Goal: Information Seeking & Learning: Find contact information

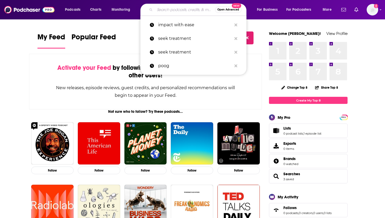
click at [160, 9] on input "Search podcasts, credits, & more..." at bounding box center [185, 9] width 60 height 8
paste input "The Insurance Guys Podcast"
type input "The Insurance Guys Podcast"
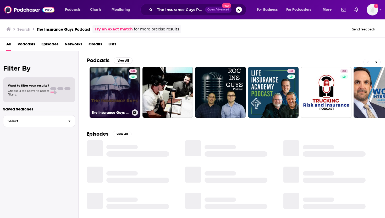
click at [117, 99] on link "58 The Insurance Guys Podcast" at bounding box center [115, 92] width 51 height 51
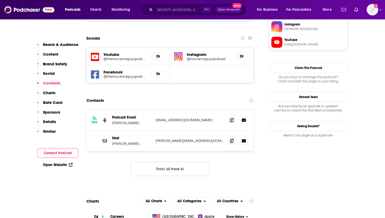
scroll to position [476, 0]
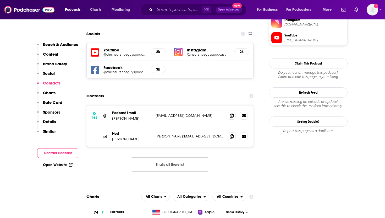
drag, startPoint x: 107, startPoint y: 104, endPoint x: 137, endPoint y: 125, distance: 36.5
click at [137, 125] on div "RSS Podcast Email [PERSON_NAME] [EMAIL_ADDRESS][DOMAIN_NAME] [EMAIL_ADDRESS][DO…" at bounding box center [169, 125] width 167 height 41
copy div "Podcast Email [PERSON_NAME] [EMAIL_ADDRESS][DOMAIN_NAME] [EMAIL_ADDRESS][DOMAIN…"
click at [137, 137] on p "[PERSON_NAME]" at bounding box center [131, 139] width 39 height 4
drag, startPoint x: 137, startPoint y: 125, endPoint x: 111, endPoint y: 99, distance: 36.8
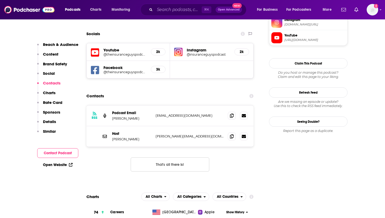
click at [111, 105] on div "RSS Podcast Email [PERSON_NAME] [EMAIL_ADDRESS][DOMAIN_NAME] [EMAIL_ADDRESS][DO…" at bounding box center [169, 125] width 167 height 41
copy div "Podcast Email [PERSON_NAME] [EMAIL_ADDRESS][DOMAIN_NAME] [EMAIL_ADDRESS][DOMAIN…"
click at [233, 113] on icon at bounding box center [232, 115] width 4 height 4
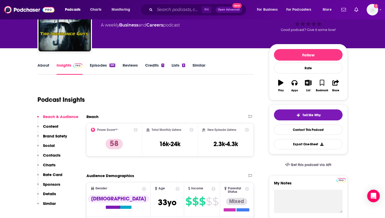
scroll to position [56, 0]
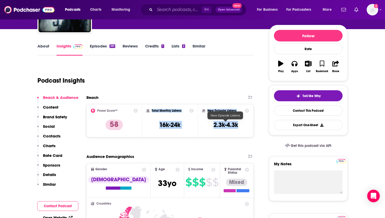
drag, startPoint x: 148, startPoint y: 105, endPoint x: 240, endPoint y: 126, distance: 94.3
click at [240, 126] on div "Power Score™ 58 Total Monthly Listens 16k-24k New Episode Listens 2.3k-4.3k" at bounding box center [169, 120] width 167 height 33
copy div "Total Monthly Listens 16k-24k New Episode Listens 2.3k-4.3k"
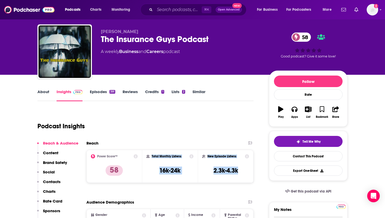
scroll to position [0, 0]
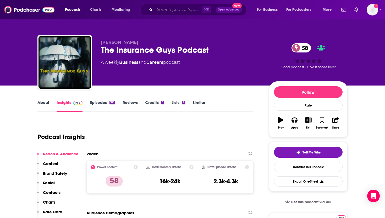
click at [168, 8] on input "Search podcasts, credits, & more..." at bounding box center [178, 9] width 47 height 8
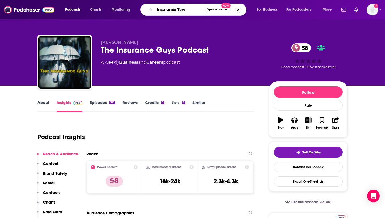
type input "Insurance Town"
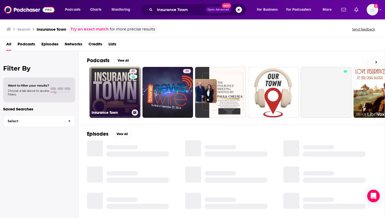
click at [99, 101] on link "41 Insurance Town" at bounding box center [115, 92] width 51 height 51
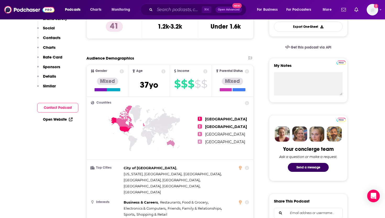
scroll to position [54, 0]
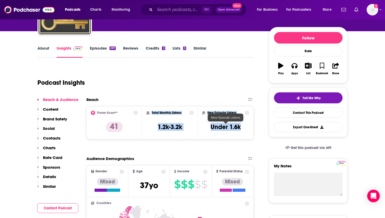
drag, startPoint x: 147, startPoint y: 109, endPoint x: 241, endPoint y: 125, distance: 95.4
click at [241, 125] on div "Power Score™ 41 Total Monthly Listens 1.2k-3.2k New Episode Listens Under 1.6k" at bounding box center [169, 122] width 167 height 33
copy div "Total Monthly Listens 1.2k-3.2k New Episode Listens Under 1.6k"
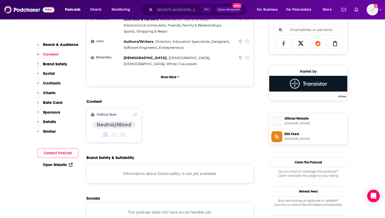
scroll to position [453, 0]
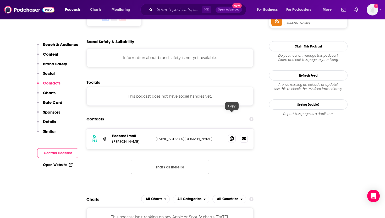
click at [231, 136] on icon at bounding box center [232, 138] width 4 height 4
drag, startPoint x: 140, startPoint y: 119, endPoint x: 112, endPoint y: 118, distance: 28.6
click at [112, 128] on div "RSS Podcast Email Heath Shearon [EMAIL_ADDRESS][DOMAIN_NAME] [EMAIL_ADDRESS][DO…" at bounding box center [169, 138] width 167 height 20
copy p "[PERSON_NAME]"
